Goal: Transaction & Acquisition: Download file/media

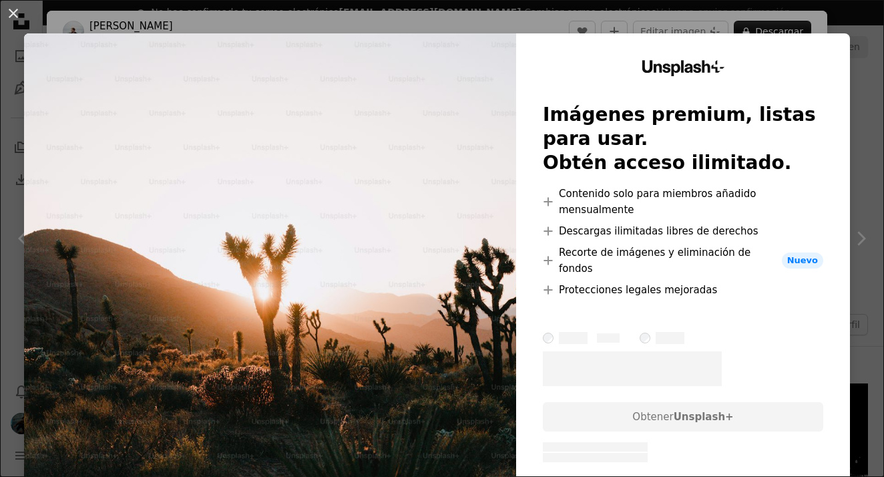
scroll to position [6141, 0]
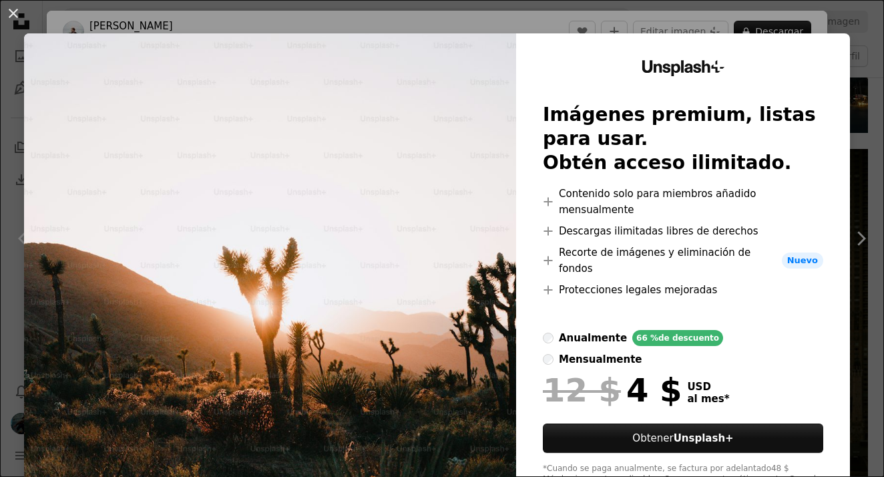
click at [14, 15] on button "An X shape" at bounding box center [13, 13] width 16 height 16
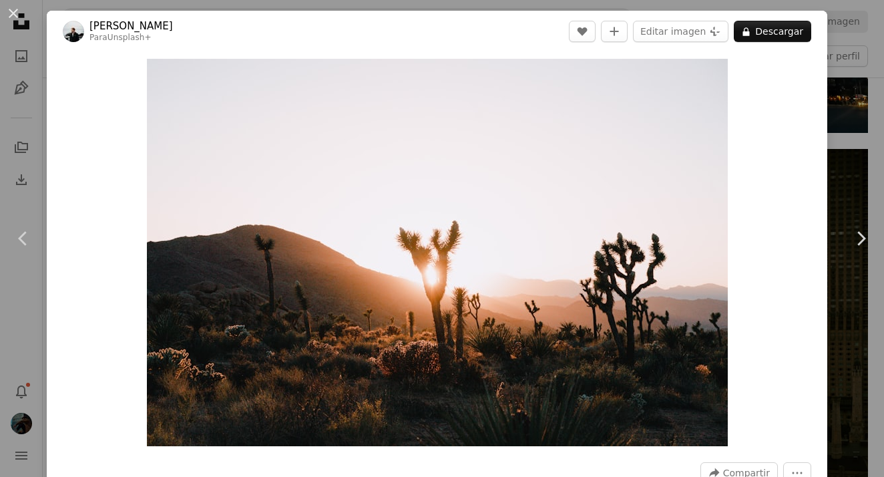
click at [14, 21] on button "An X shape" at bounding box center [13, 13] width 16 height 16
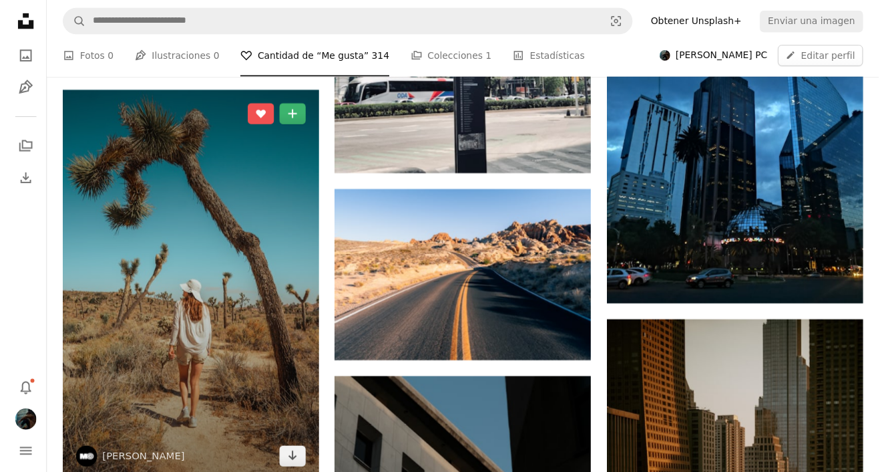
scroll to position [5953, 0]
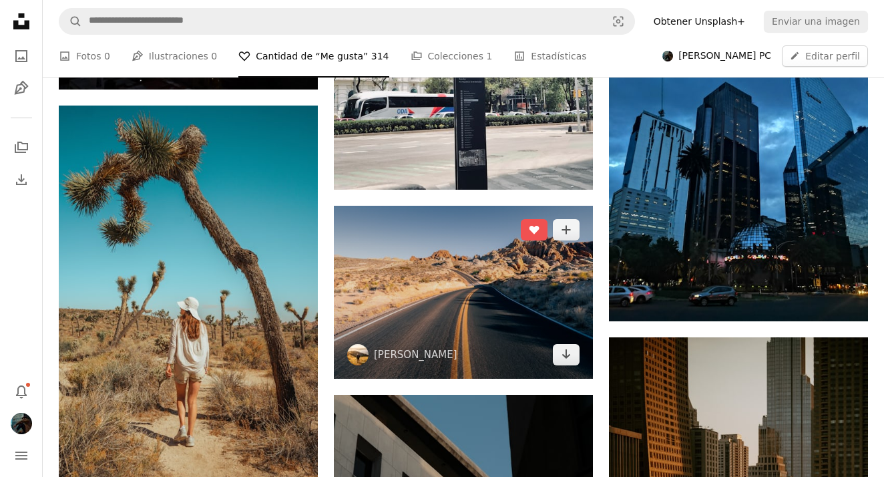
click at [423, 252] on img at bounding box center [463, 292] width 259 height 173
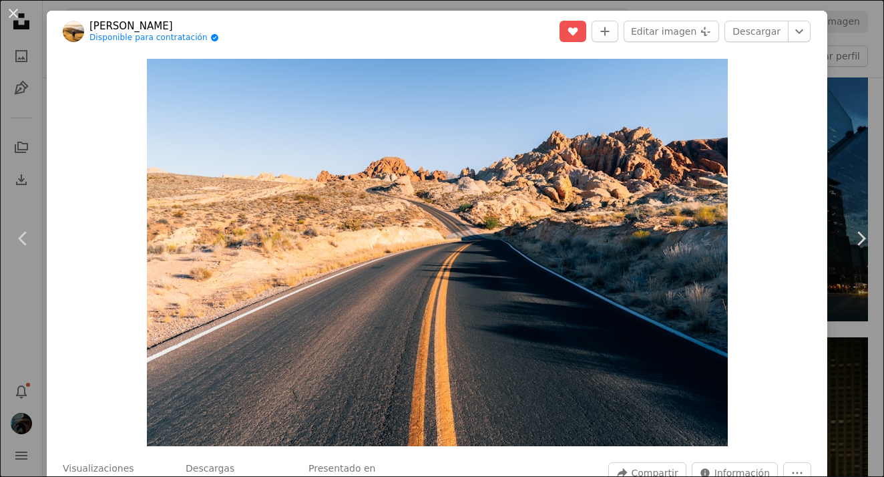
click at [19, 20] on button "An X shape" at bounding box center [13, 13] width 16 height 16
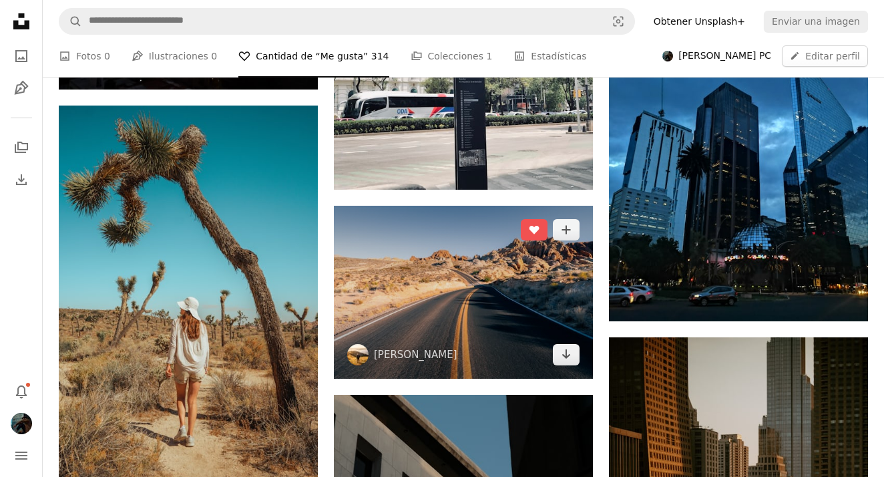
click at [424, 266] on img at bounding box center [463, 292] width 259 height 173
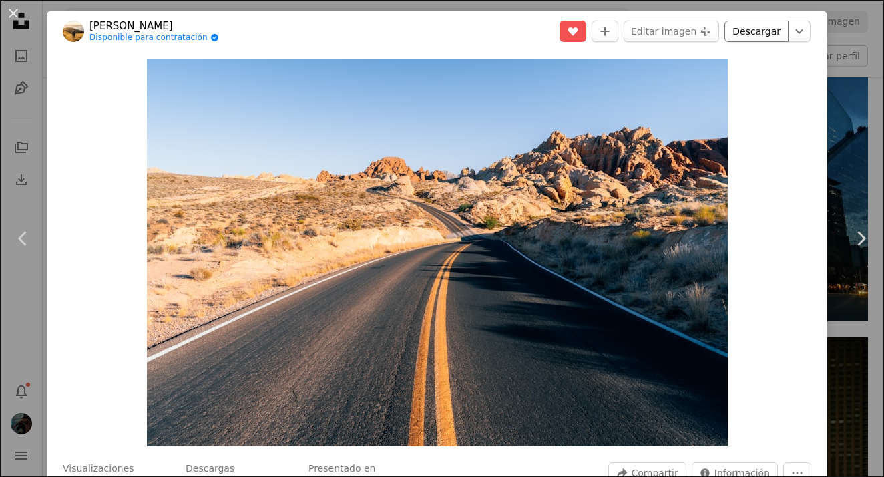
click at [763, 33] on link "Descargar" at bounding box center [757, 31] width 64 height 21
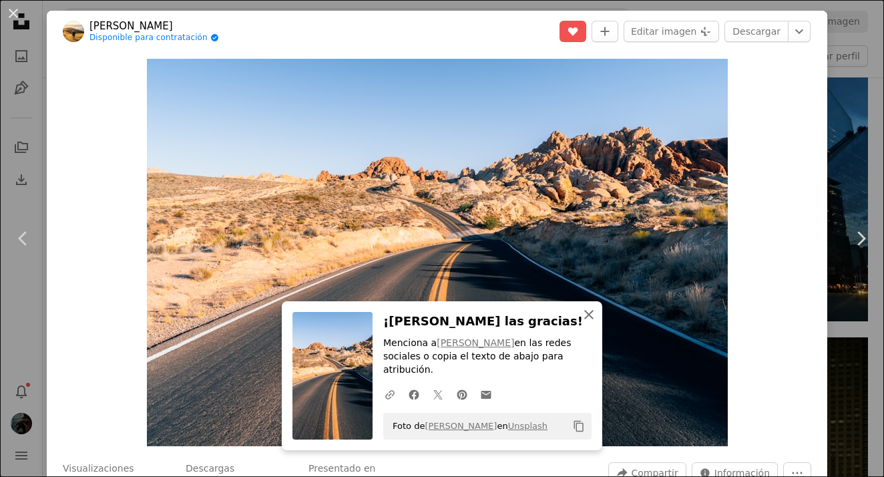
click at [588, 319] on icon "button" at bounding box center [588, 314] width 9 height 9
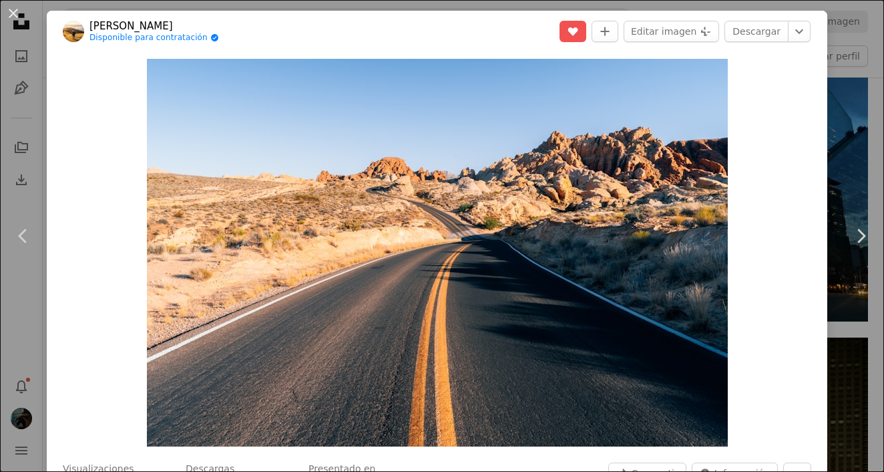
click at [13, 13] on button "An X shape" at bounding box center [13, 13] width 16 height 16
